Goal: Use online tool/utility: Utilize a website feature to perform a specific function

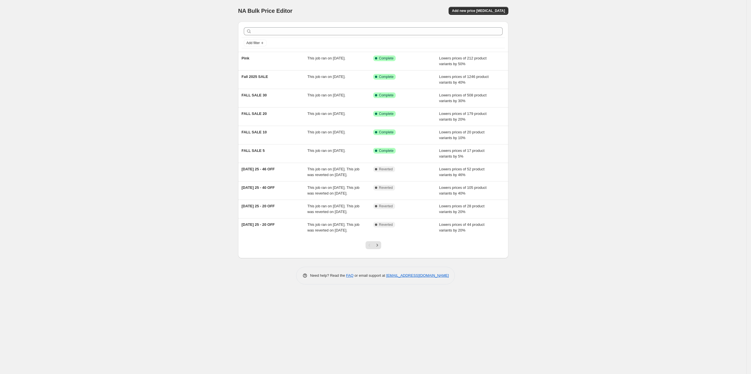
click at [99, 300] on div "NA Bulk Price Editor. This page is ready NA Bulk Price Editor Add new price [ME…" at bounding box center [373, 187] width 747 height 374
click at [76, 211] on div "NA Bulk Price Editor. This page is ready NA Bulk Price Editor Add new price [ME…" at bounding box center [373, 187] width 747 height 374
click at [595, 33] on div "NA Bulk Price Editor. This page is ready NA Bulk Price Editor Add new price [ME…" at bounding box center [373, 187] width 747 height 374
